Goal: Navigation & Orientation: Go to known website

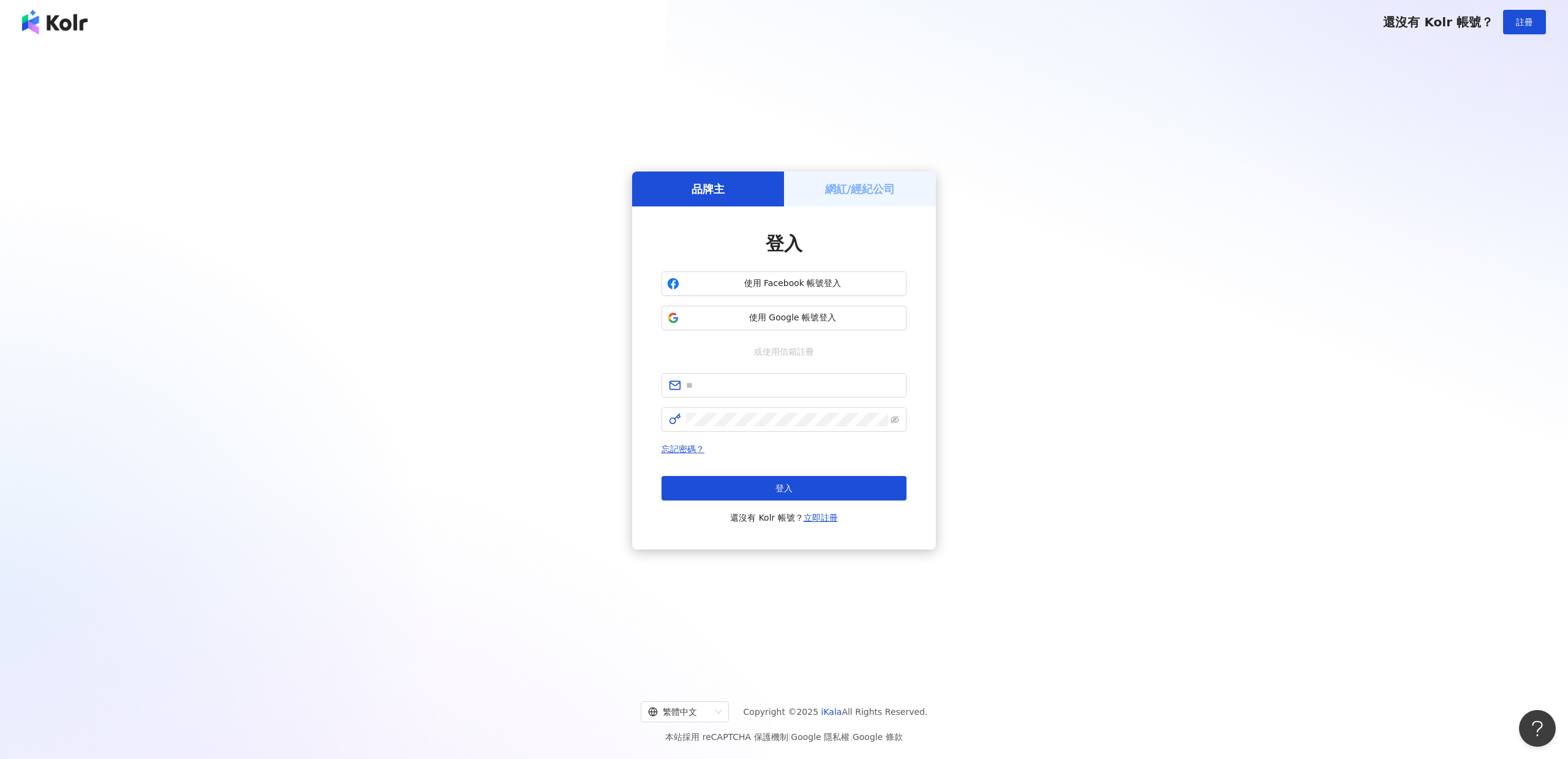
click at [67, 19] on img at bounding box center [55, 22] width 65 height 24
